Goal: Book appointment/travel/reservation

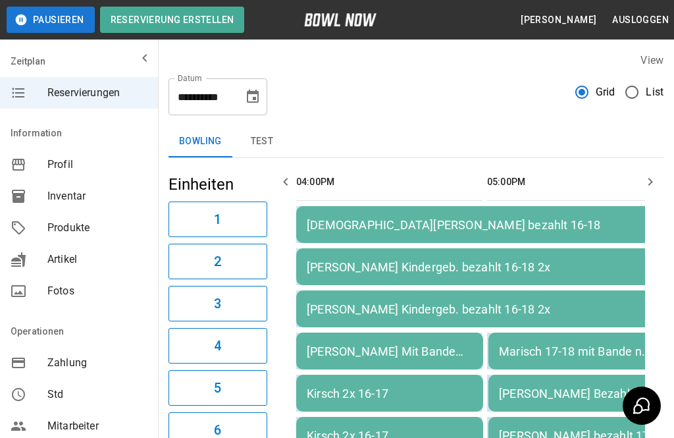
click at [253, 100] on icon "Choose date, selected date is 22. Aug. 2025" at bounding box center [253, 96] width 12 height 13
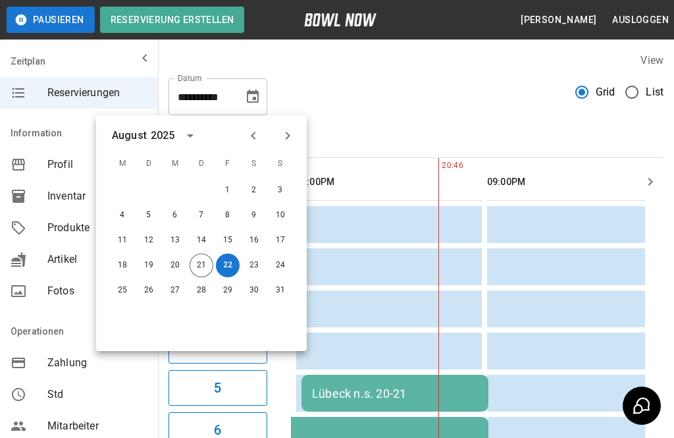
click at [292, 137] on icon "Next month" at bounding box center [288, 136] width 16 height 16
click at [296, 134] on button "Next month" at bounding box center [287, 135] width 22 height 22
click at [301, 138] on div "[DATE]" at bounding box center [201, 136] width 211 height 20
click at [290, 141] on icon "Next month" at bounding box center [288, 136] width 16 height 16
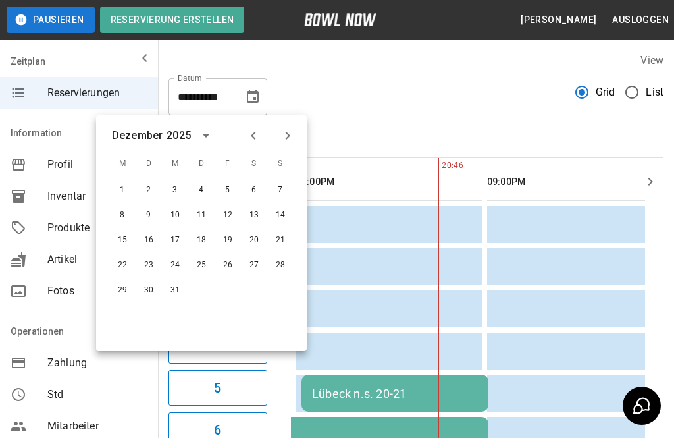
click at [259, 240] on button "20" at bounding box center [254, 240] width 24 height 24
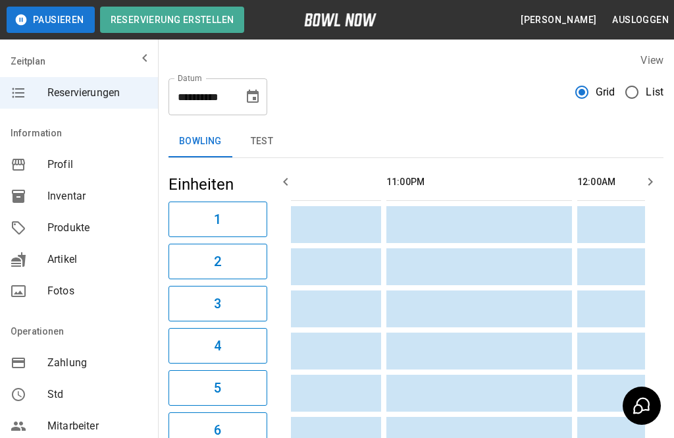
scroll to position [0, 1527]
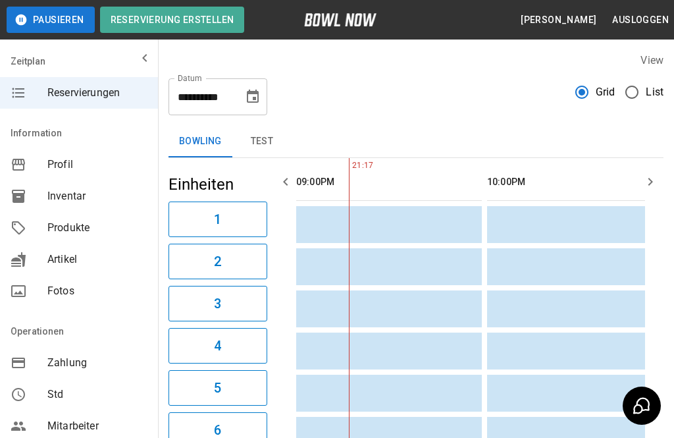
click at [245, 101] on icon "Choose date, selected date is 20. Dez. 2025" at bounding box center [253, 97] width 16 height 16
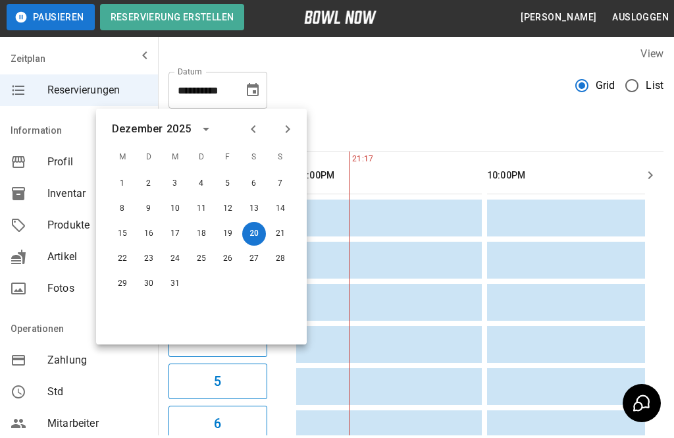
scroll to position [31, 0]
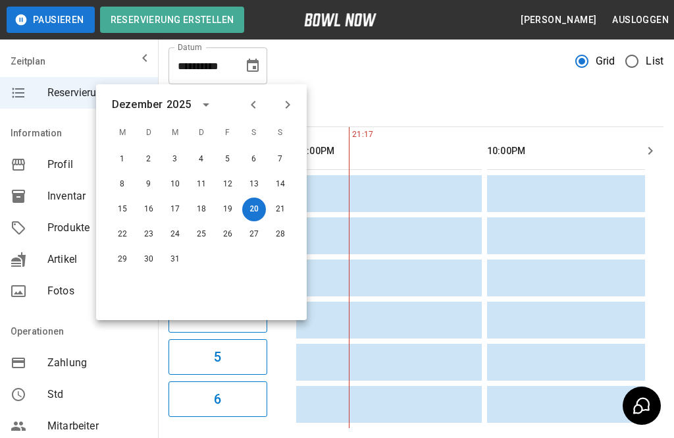
click at [259, 103] on icon "Previous month" at bounding box center [253, 105] width 16 height 16
click at [261, 99] on button "Previous month" at bounding box center [253, 104] width 22 height 22
click at [260, 109] on icon "Previous month" at bounding box center [253, 105] width 16 height 16
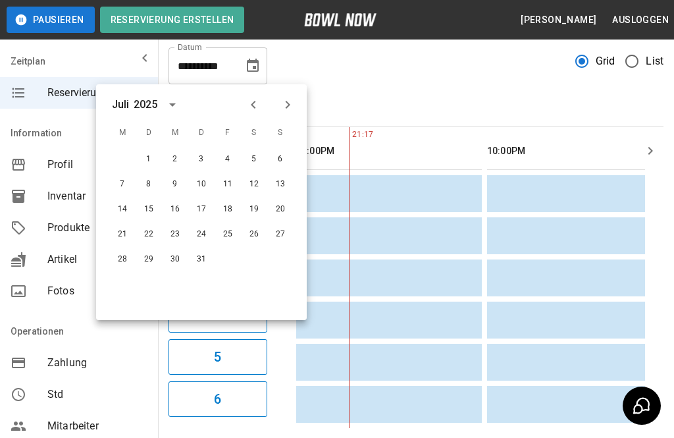
click at [260, 109] on icon "Previous month" at bounding box center [253, 105] width 16 height 16
click at [290, 107] on icon "Next month" at bounding box center [288, 105] width 16 height 16
click at [238, 232] on button "22" at bounding box center [228, 234] width 24 height 24
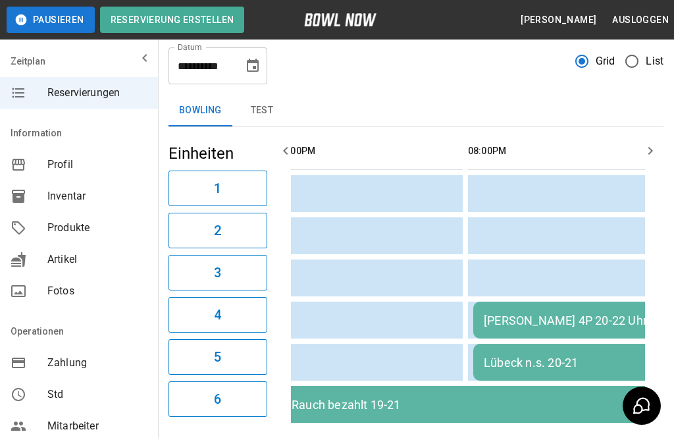
scroll to position [0, 592]
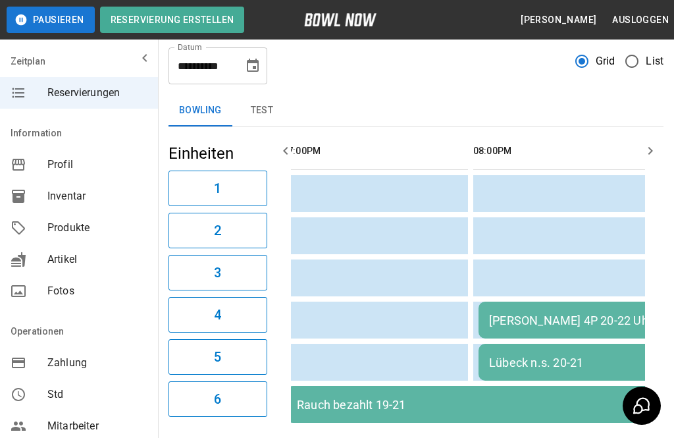
click at [251, 66] on icon "Choose date, selected date is 22. Aug. 2025" at bounding box center [253, 66] width 16 height 16
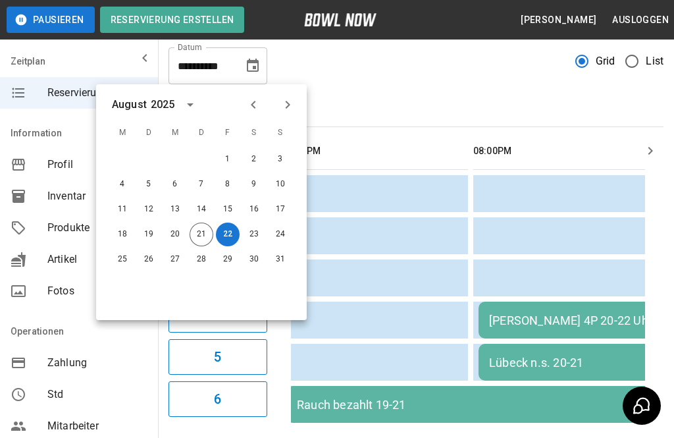
click at [289, 108] on icon "Next month" at bounding box center [288, 105] width 16 height 16
click at [295, 105] on icon "Next month" at bounding box center [288, 105] width 16 height 16
click at [293, 107] on icon "Next month" at bounding box center [288, 105] width 16 height 16
click at [254, 103] on icon "Previous month" at bounding box center [253, 105] width 16 height 16
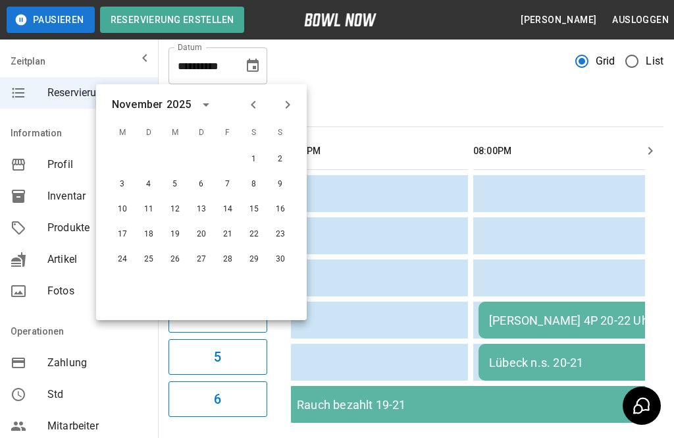
click at [259, 209] on button "15" at bounding box center [254, 209] width 24 height 24
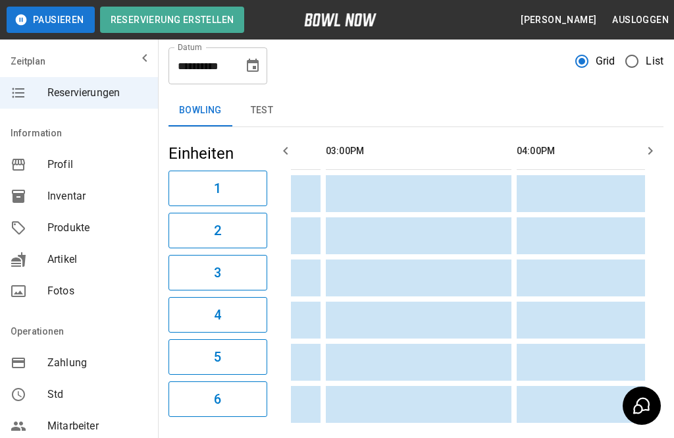
scroll to position [0, 454]
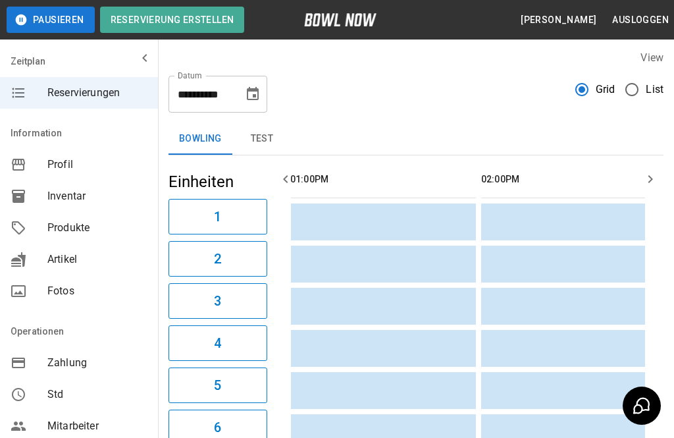
click at [257, 93] on icon "Choose date, selected date is 15. Nov. 2025" at bounding box center [253, 94] width 16 height 16
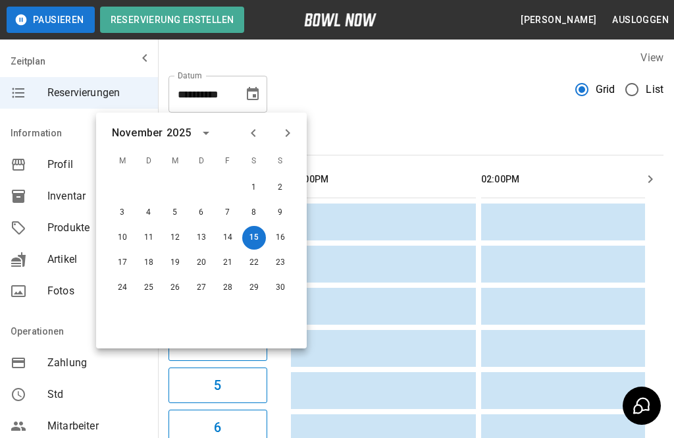
click at [261, 138] on button "Previous month" at bounding box center [253, 133] width 22 height 22
click at [247, 138] on icon "Previous month" at bounding box center [253, 133] width 16 height 16
click at [248, 130] on icon "Previous month" at bounding box center [253, 133] width 16 height 16
click at [253, 133] on icon "Previous month" at bounding box center [253, 133] width 16 height 16
click at [289, 136] on icon "Next month" at bounding box center [288, 133] width 16 height 16
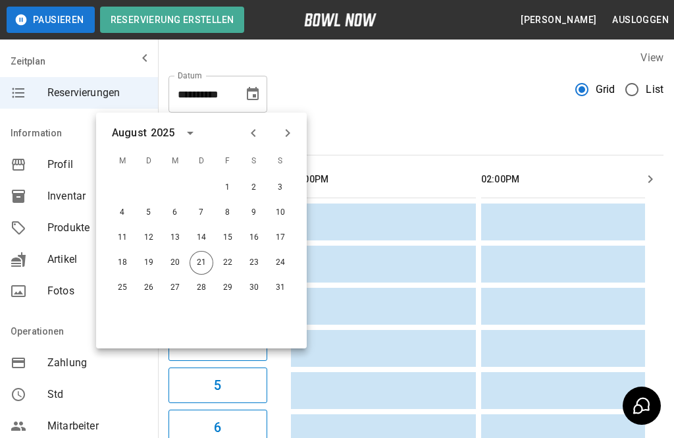
click at [207, 259] on button "21" at bounding box center [202, 263] width 24 height 24
type input "**********"
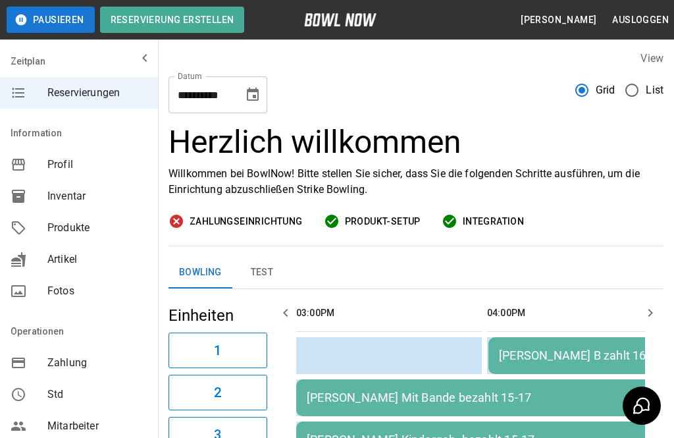
click at [255, 103] on button "Choose date, selected date is 21. Aug. 2025" at bounding box center [253, 95] width 26 height 26
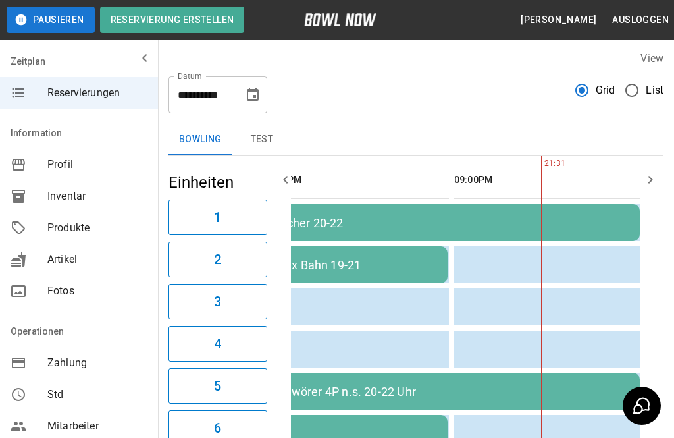
click at [396, 121] on div "**********" at bounding box center [416, 253] width 516 height 427
